Goal: Browse casually: Explore the website without a specific task or goal

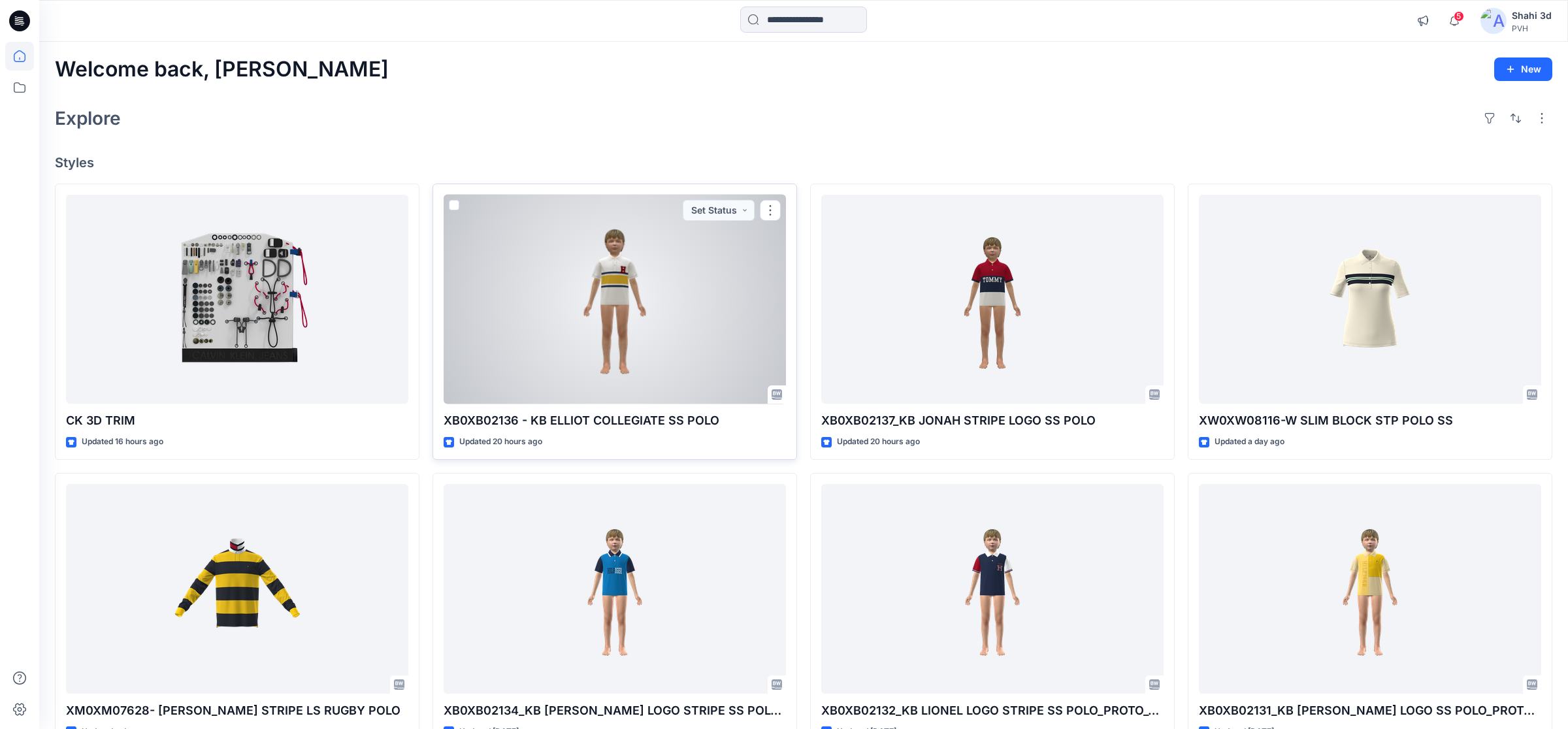
click at [652, 313] on div at bounding box center [615, 300] width 342 height 209
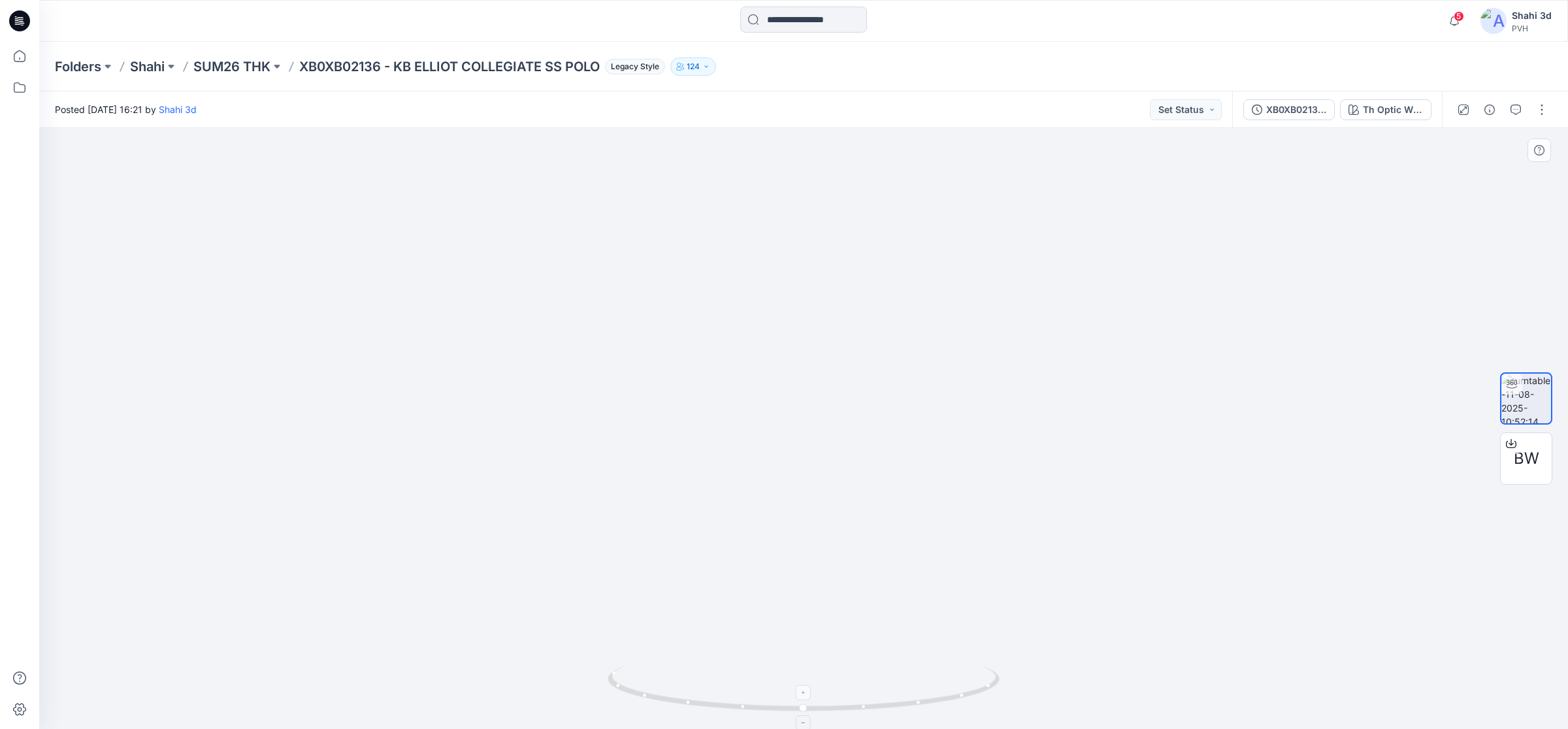
drag, startPoint x: 830, startPoint y: 448, endPoint x: 810, endPoint y: 689, distance: 241.8
click at [810, 689] on div at bounding box center [803, 428] width 1529 height 601
drag, startPoint x: 871, startPoint y: 620, endPoint x: 856, endPoint y: 543, distance: 78.4
click at [856, 543] on img at bounding box center [803, 341] width 1274 height 775
drag, startPoint x: 981, startPoint y: 703, endPoint x: 641, endPoint y: 689, distance: 340.3
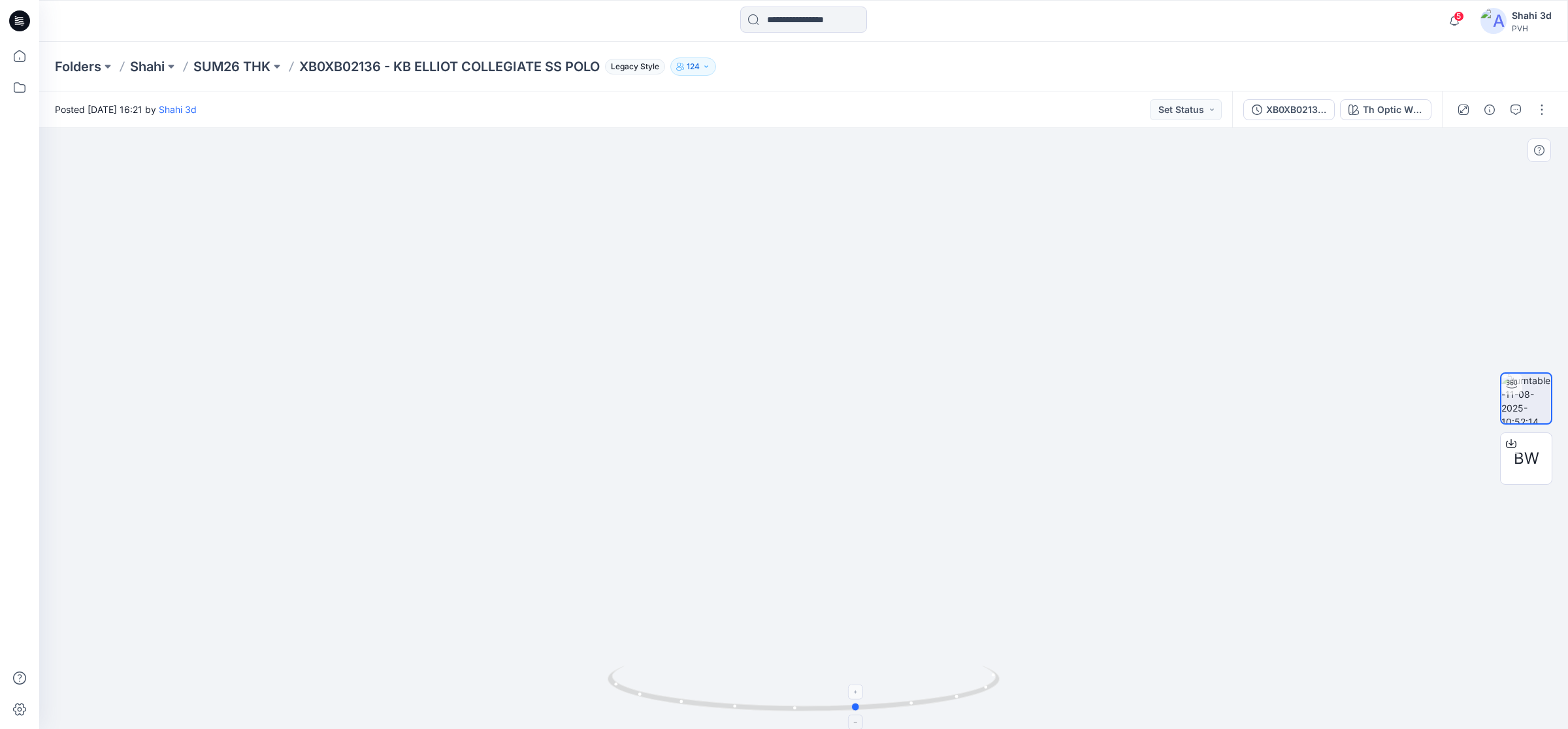
click at [641, 689] on icon at bounding box center [805, 690] width 395 height 49
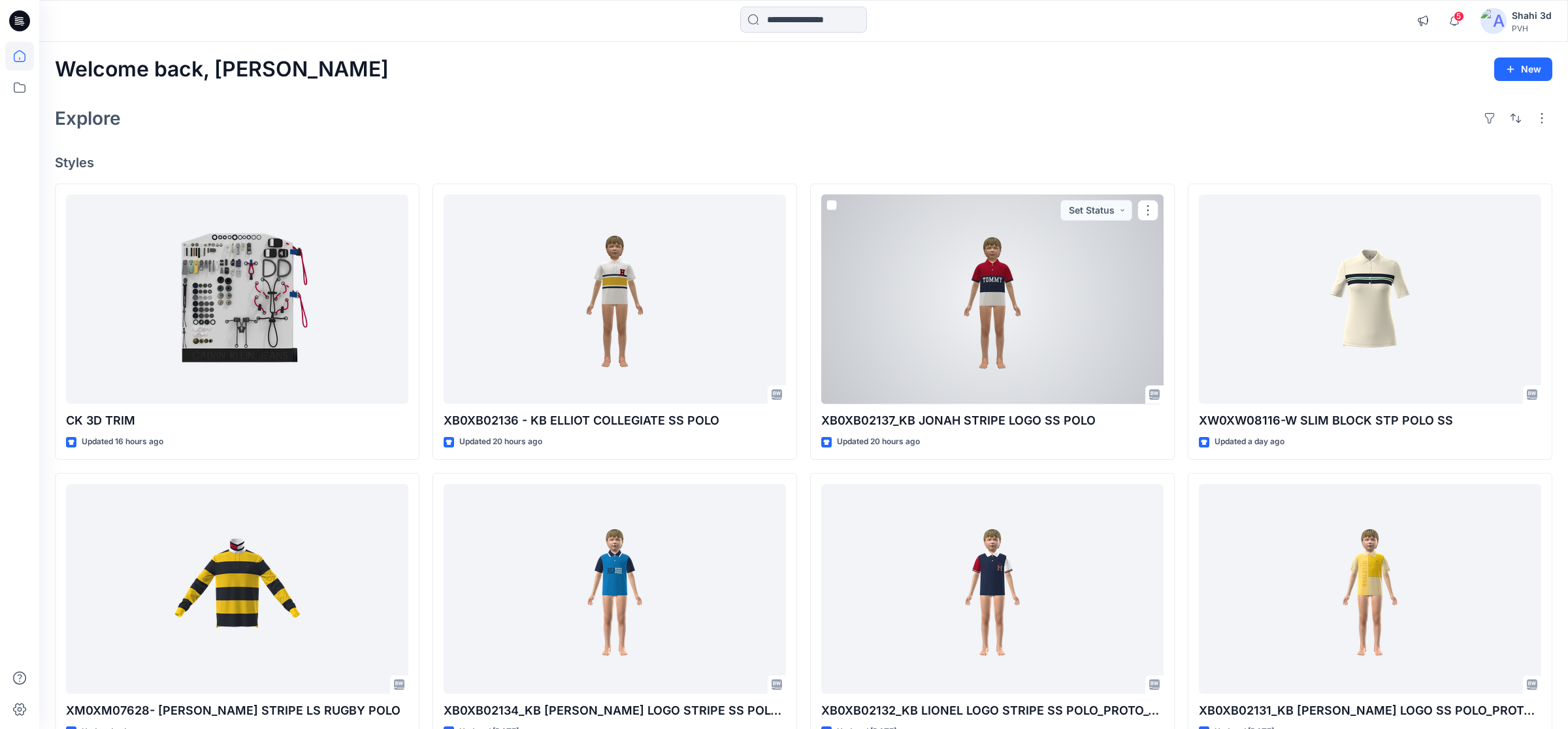
click at [940, 296] on div at bounding box center [992, 300] width 342 height 209
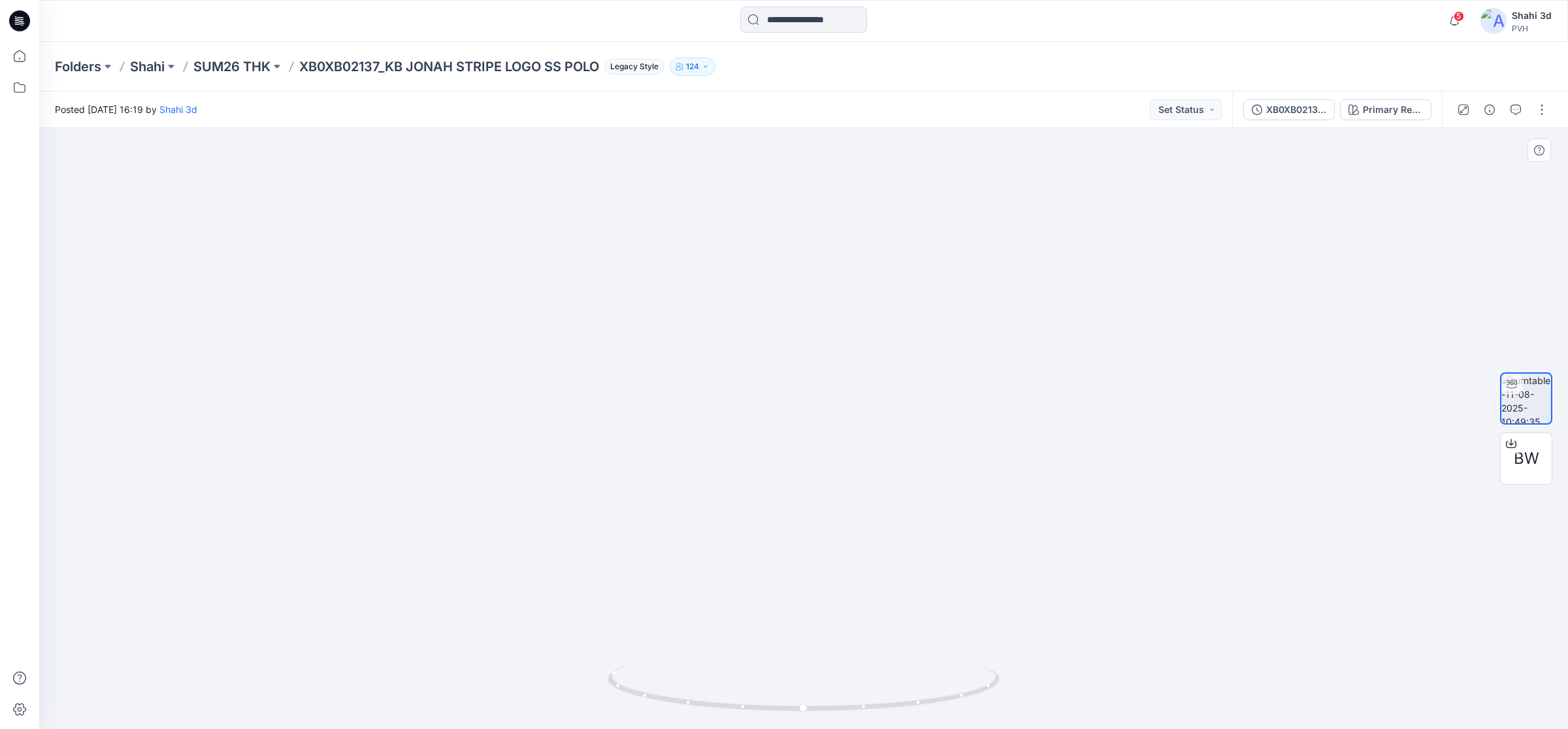
drag, startPoint x: 763, startPoint y: 441, endPoint x: 760, endPoint y: 557, distance: 116.0
click at [760, 557] on img at bounding box center [803, 321] width 1274 height 817
drag, startPoint x: 973, startPoint y: 702, endPoint x: 623, endPoint y: 663, distance: 352.2
click at [623, 669] on icon at bounding box center [805, 690] width 395 height 49
